Goal: Transaction & Acquisition: Purchase product/service

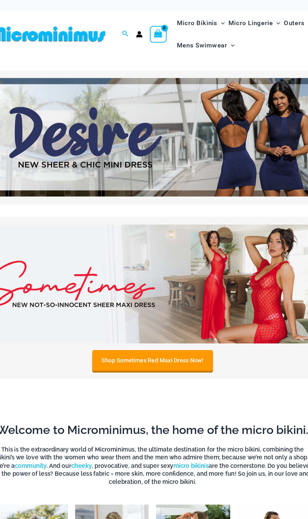
click at [83, 119] on img at bounding box center [153, 118] width 301 height 102
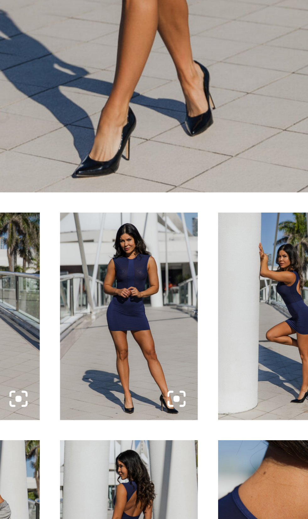
scroll to position [76, 0]
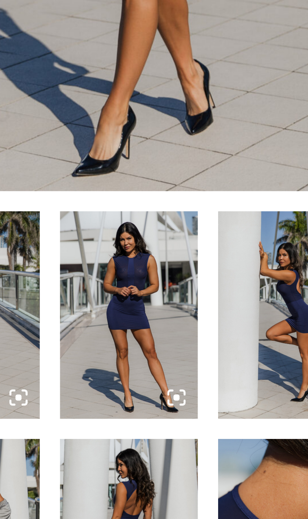
click at [89, 254] on img at bounding box center [83, 227] width 43 height 64
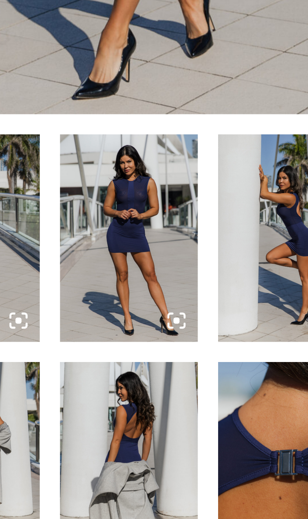
click at [80, 244] on img at bounding box center [83, 227] width 43 height 64
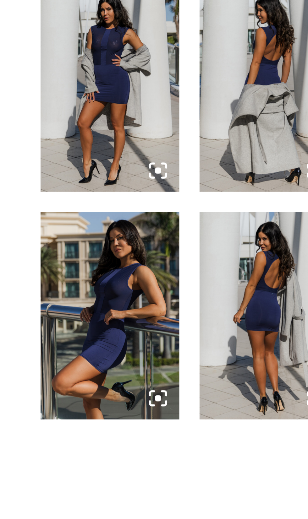
click at [83, 392] on img at bounding box center [83, 368] width 43 height 64
click at [82, 391] on img at bounding box center [83, 368] width 43 height 64
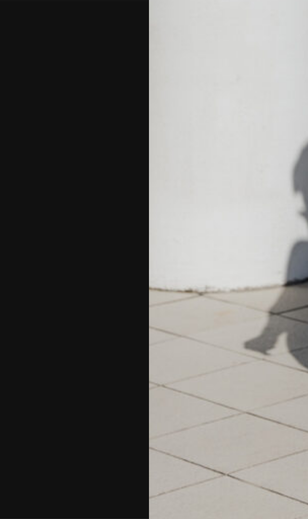
click at [88, 354] on img at bounding box center [154, 281] width 216 height 323
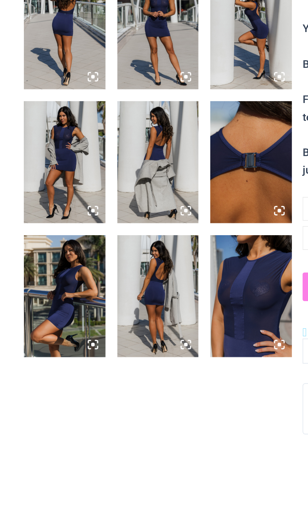
click at [218, 306] on p "The sun is high, the city alive, and you’re already stirring mischief with ever…" at bounding box center [227, 171] width 136 height 270
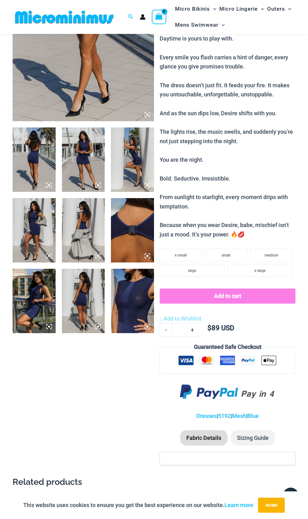
click at [91, 295] on img at bounding box center [83, 301] width 43 height 64
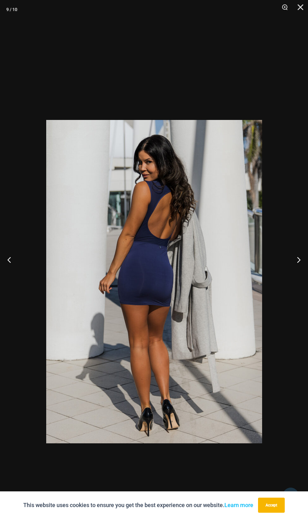
click at [184, 271] on img at bounding box center [154, 281] width 216 height 323
click at [179, 273] on img at bounding box center [154, 281] width 216 height 323
